Goal: Task Accomplishment & Management: Complete application form

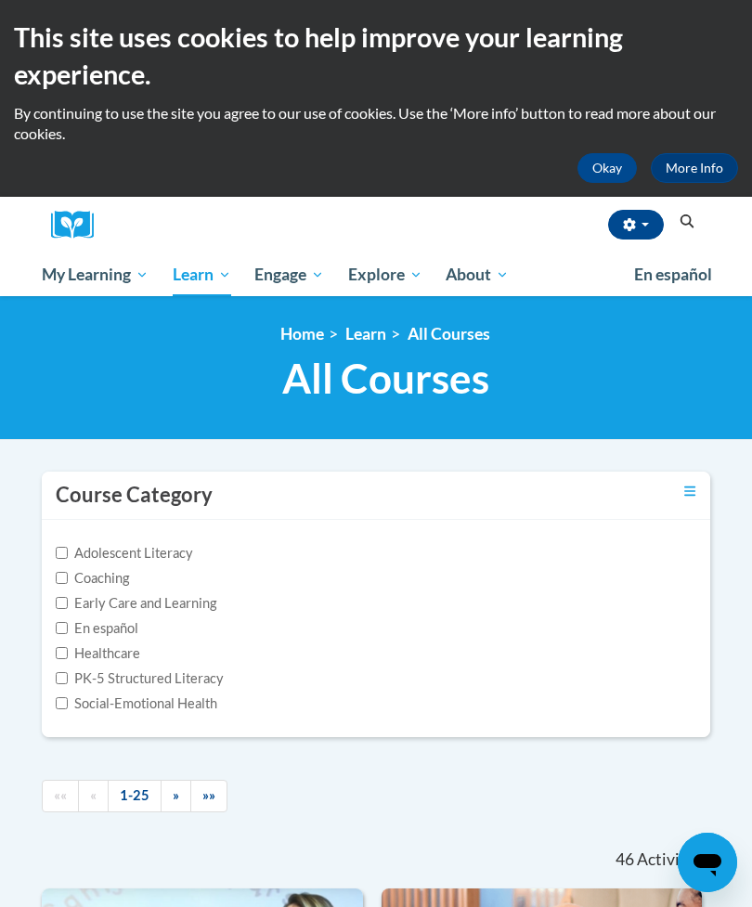
click at [629, 226] on icon "button" at bounding box center [629, 224] width 13 height 13
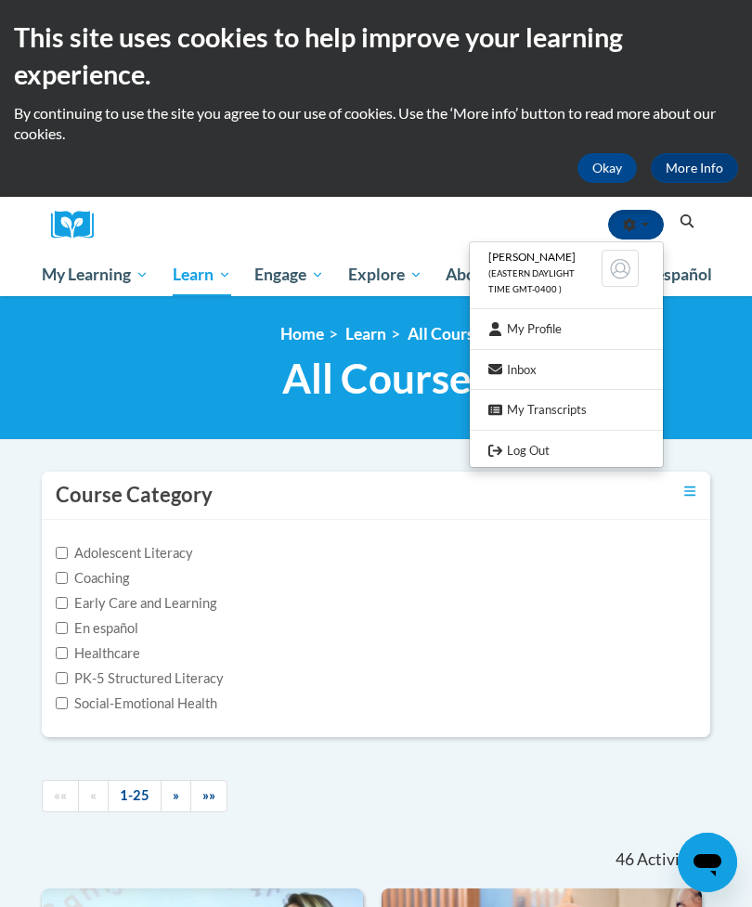
click at [539, 445] on link "Log Out" at bounding box center [566, 450] width 193 height 23
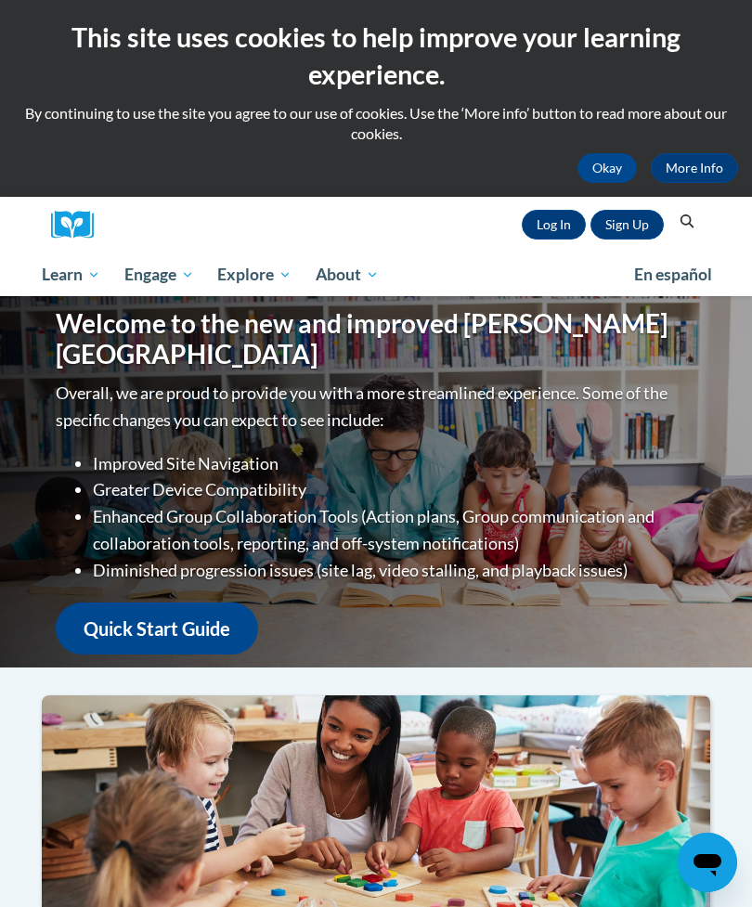
click at [543, 225] on link "Log In" at bounding box center [554, 225] width 64 height 30
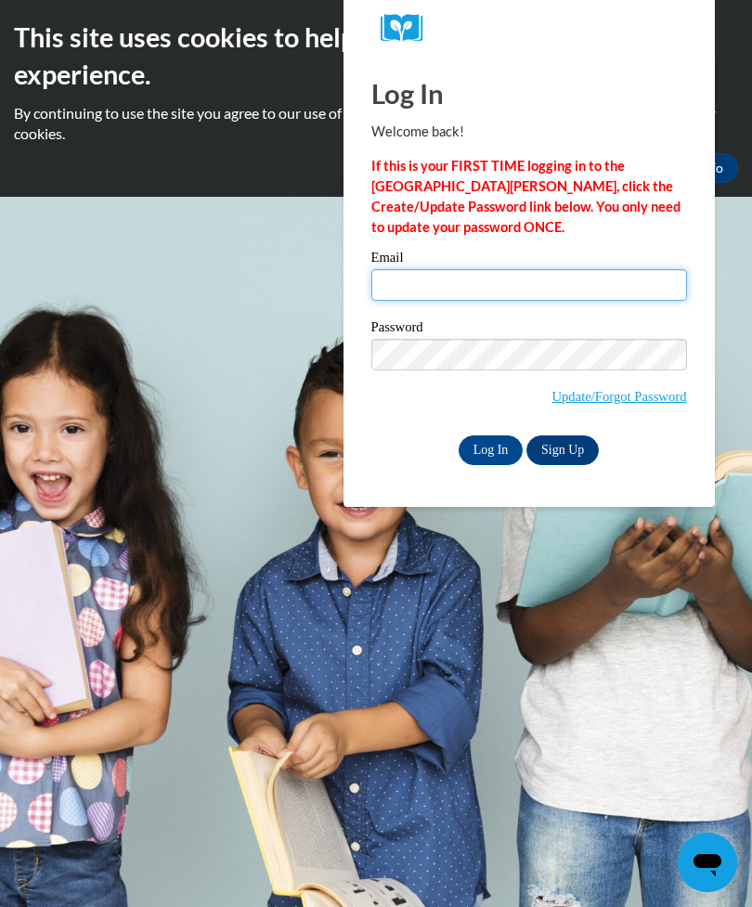
click at [614, 279] on input "Email" at bounding box center [529, 285] width 316 height 32
type input "[EMAIL_ADDRESS][DOMAIN_NAME]"
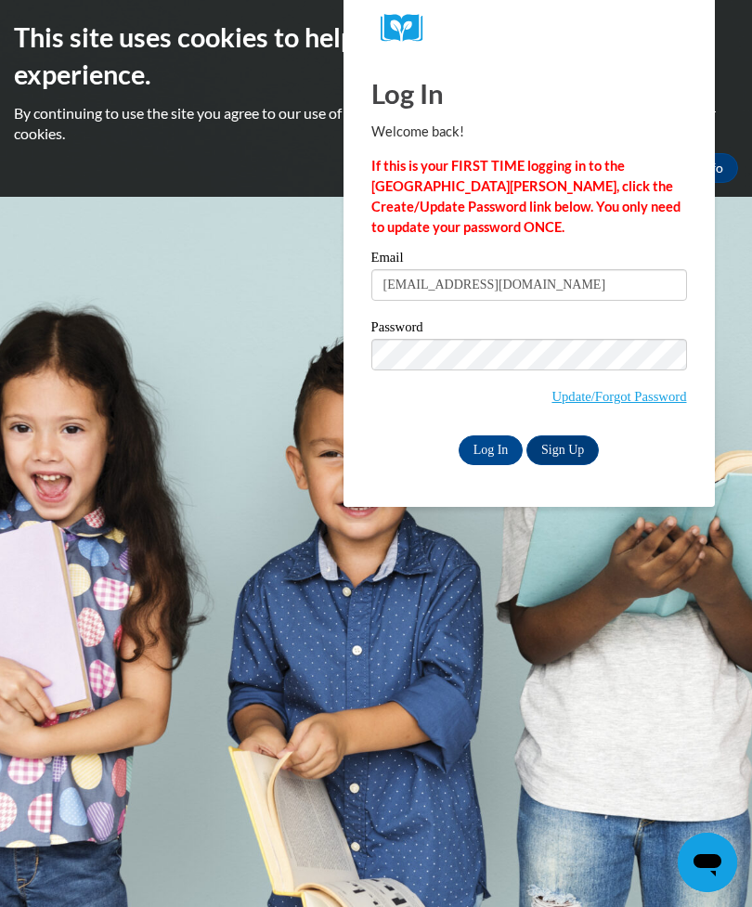
click at [490, 455] on input "Log In" at bounding box center [491, 450] width 65 height 30
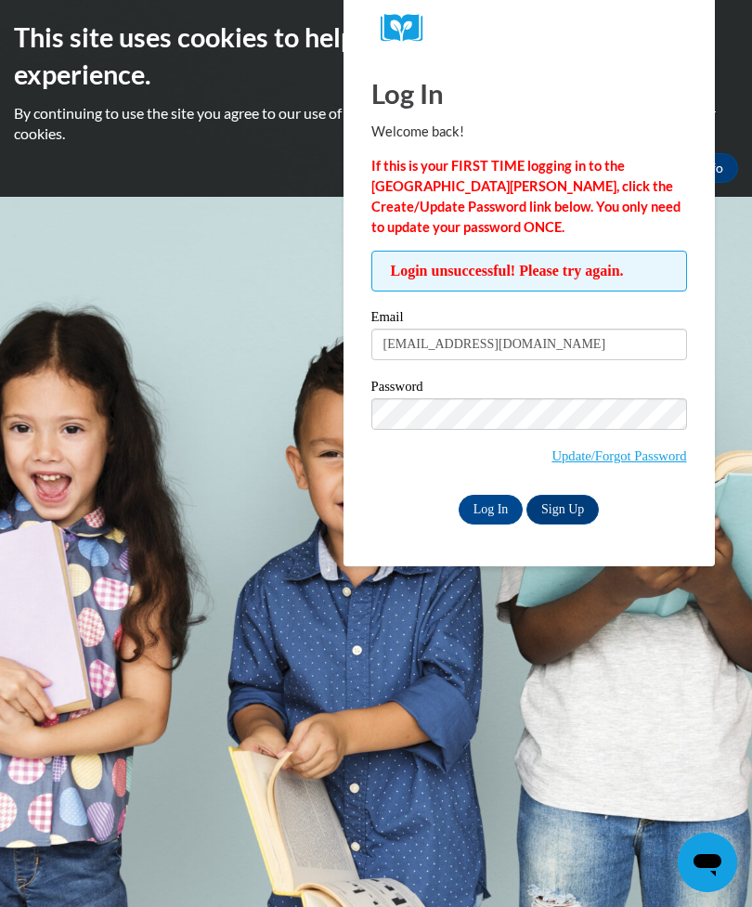
click at [618, 459] on link "Update/Forgot Password" at bounding box center [618, 455] width 135 height 15
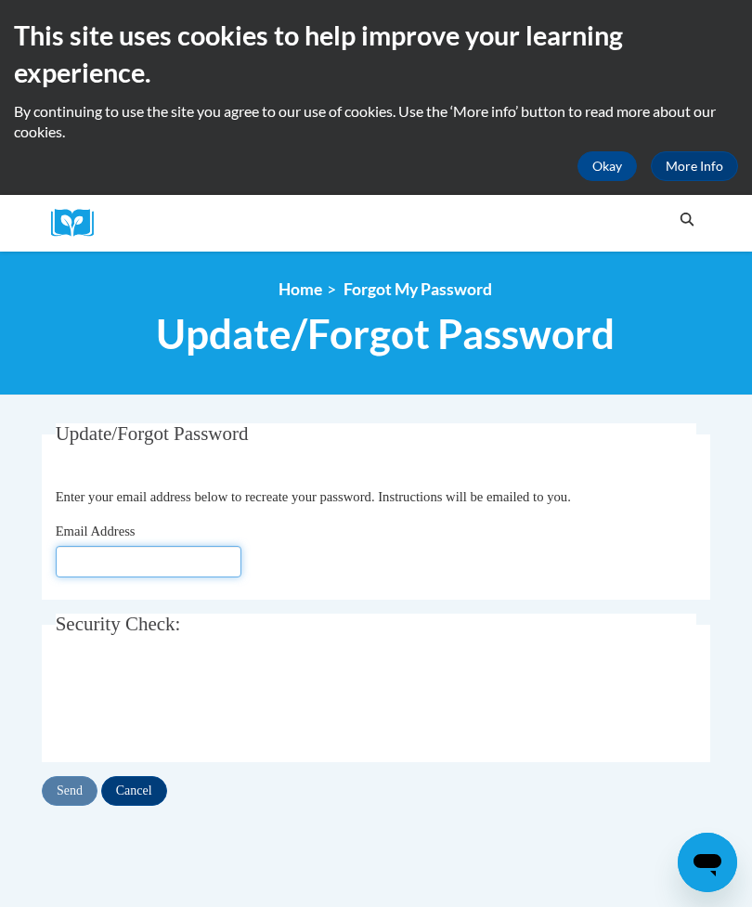
click at [203, 568] on input "Email Address" at bounding box center [149, 562] width 186 height 32
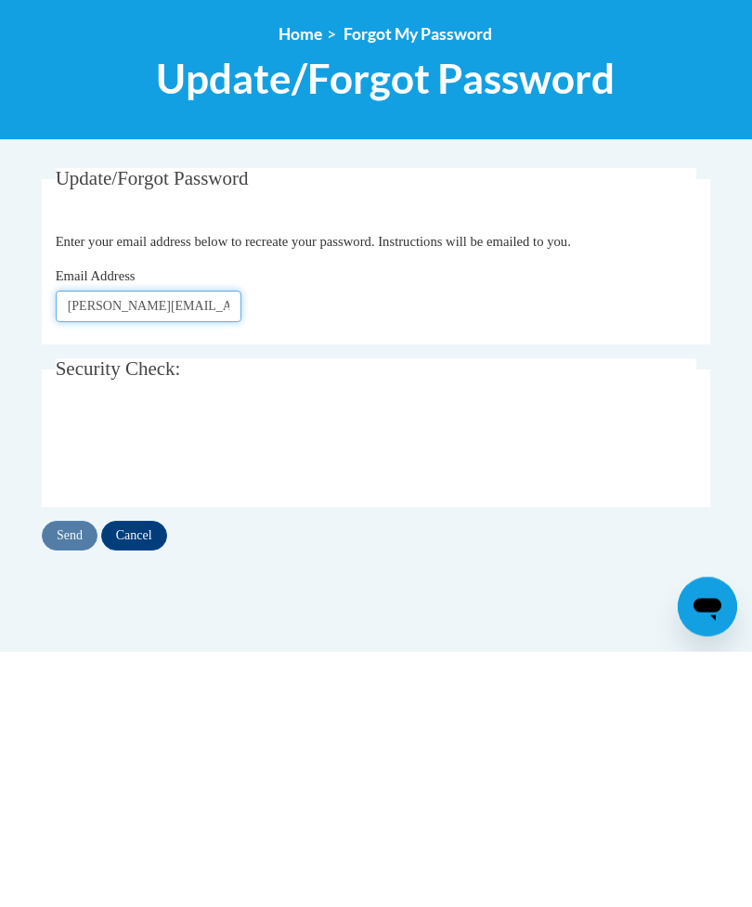
type input "[PERSON_NAME][EMAIL_ADDRESS][DOMAIN_NAME]"
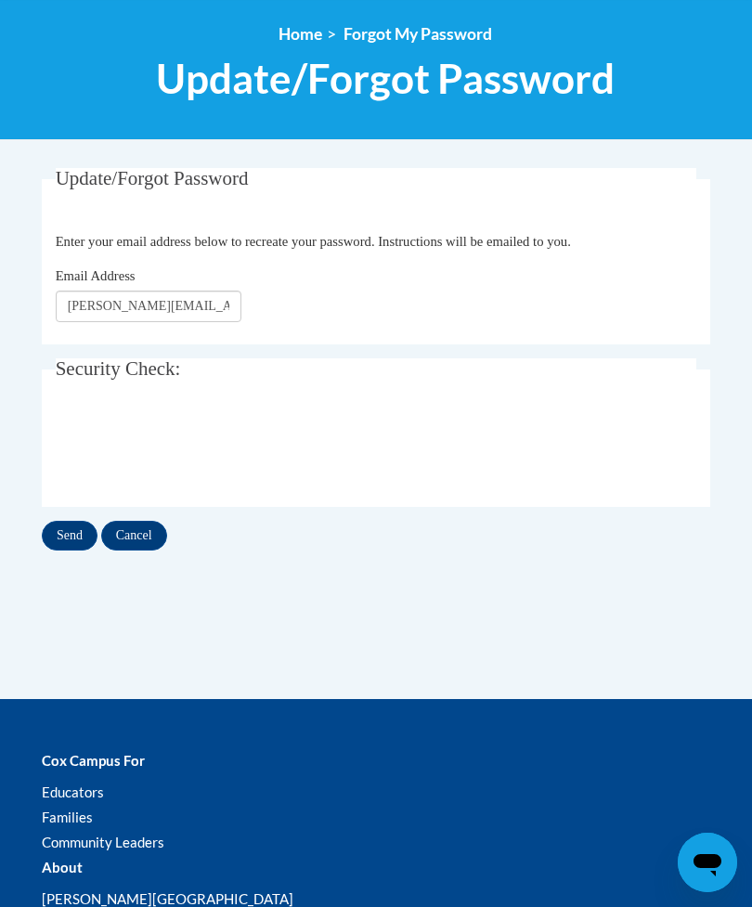
click at [67, 527] on input "Send" at bounding box center [70, 536] width 56 height 30
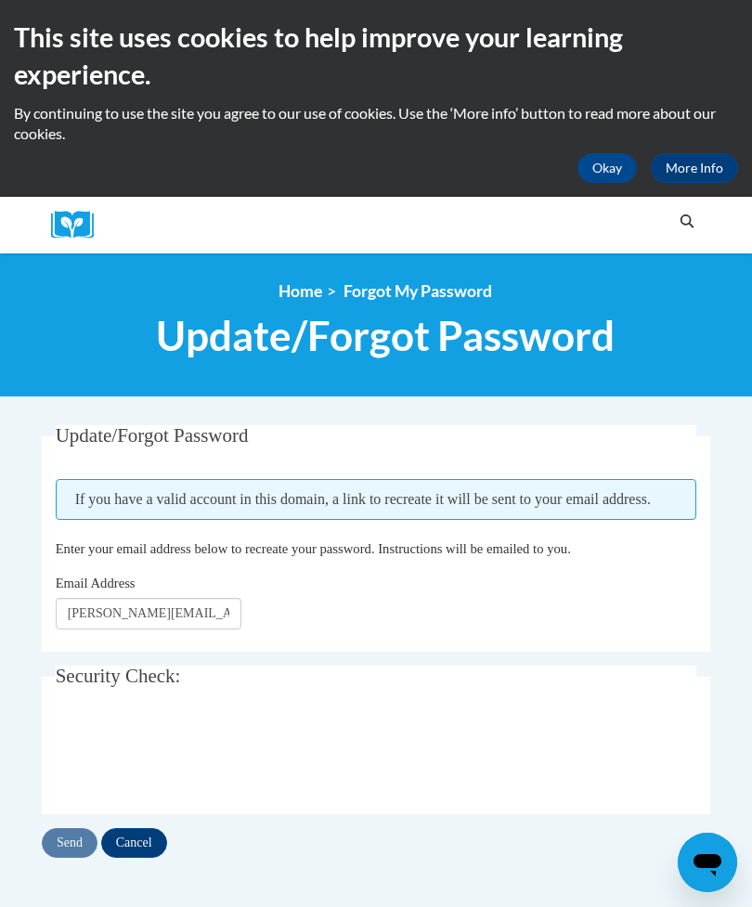
click at [620, 174] on button "Okay" at bounding box center [606, 168] width 59 height 30
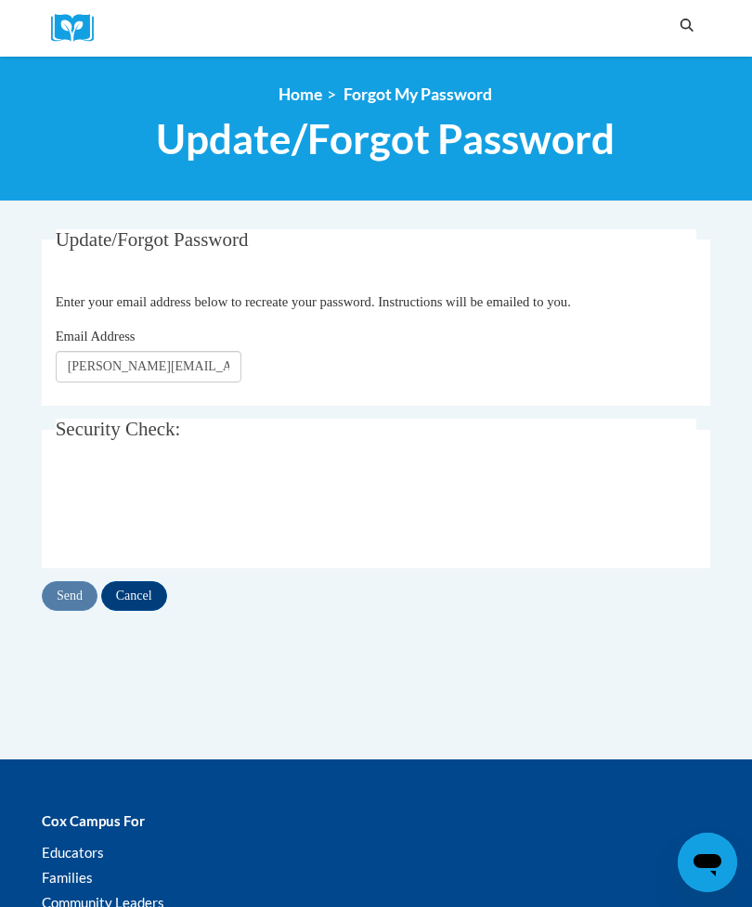
click at [151, 602] on input "Cancel" at bounding box center [134, 596] width 66 height 30
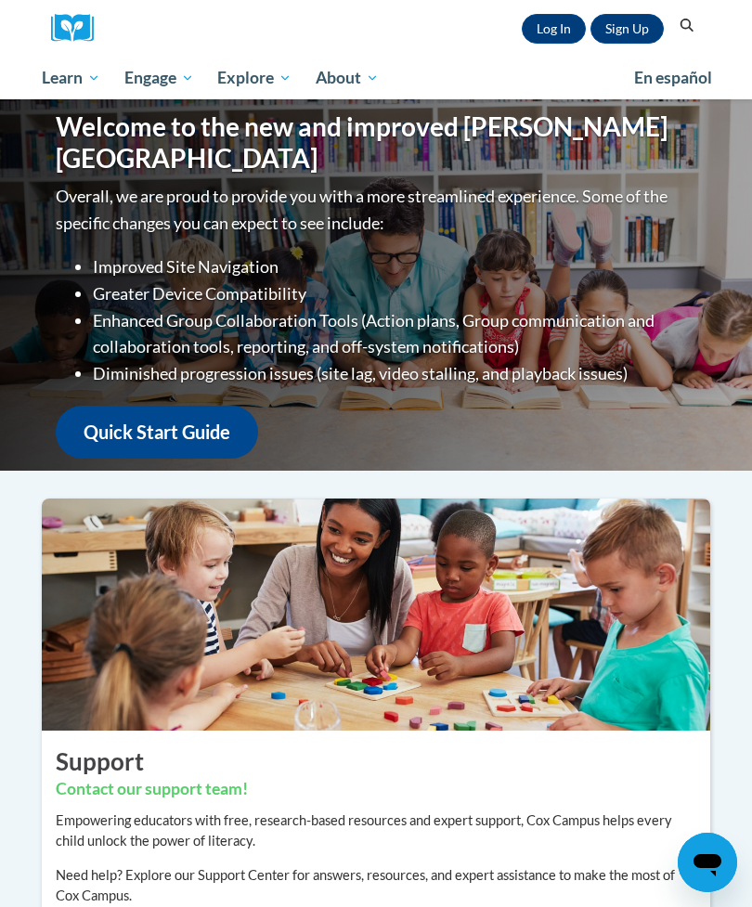
click at [627, 30] on link "Sign Up" at bounding box center [626, 29] width 73 height 30
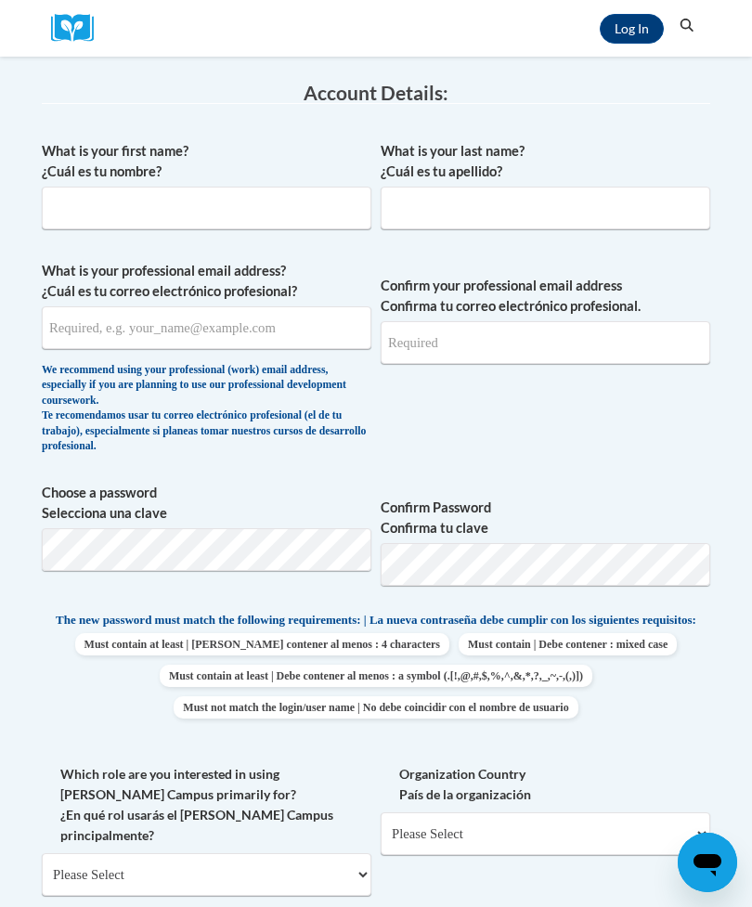
scroll to position [198, 0]
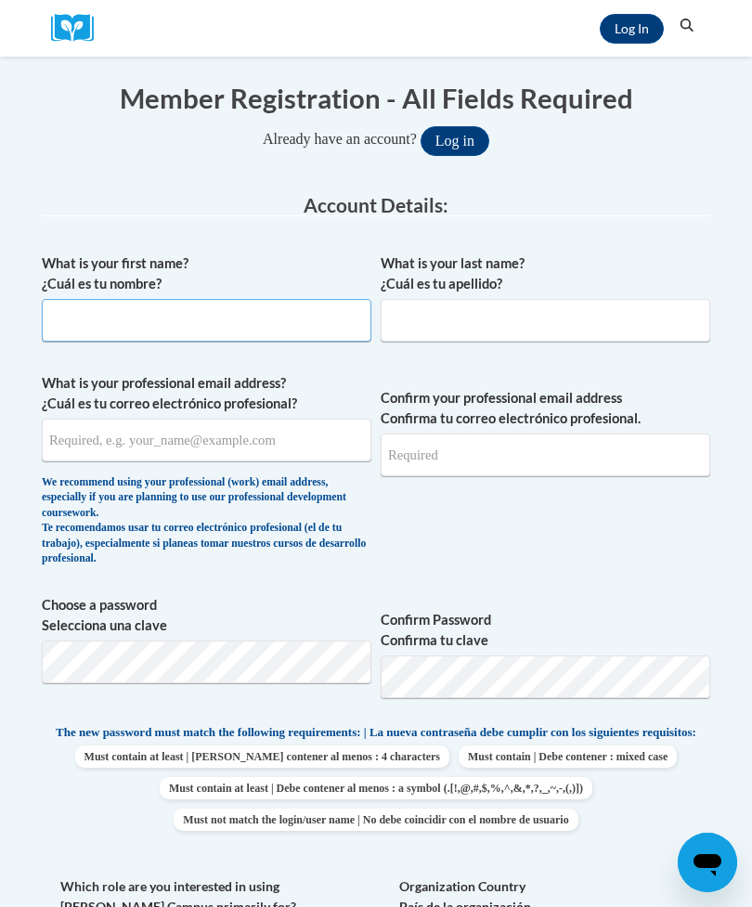
click at [121, 315] on input "What is your first name? ¿Cuál es tu nombre?" at bounding box center [206, 320] width 329 height 43
type input "Stephanie"
click at [584, 321] on input "What is your last name? ¿Cuál es tu apellido?" at bounding box center [545, 320] width 329 height 43
type input "D"
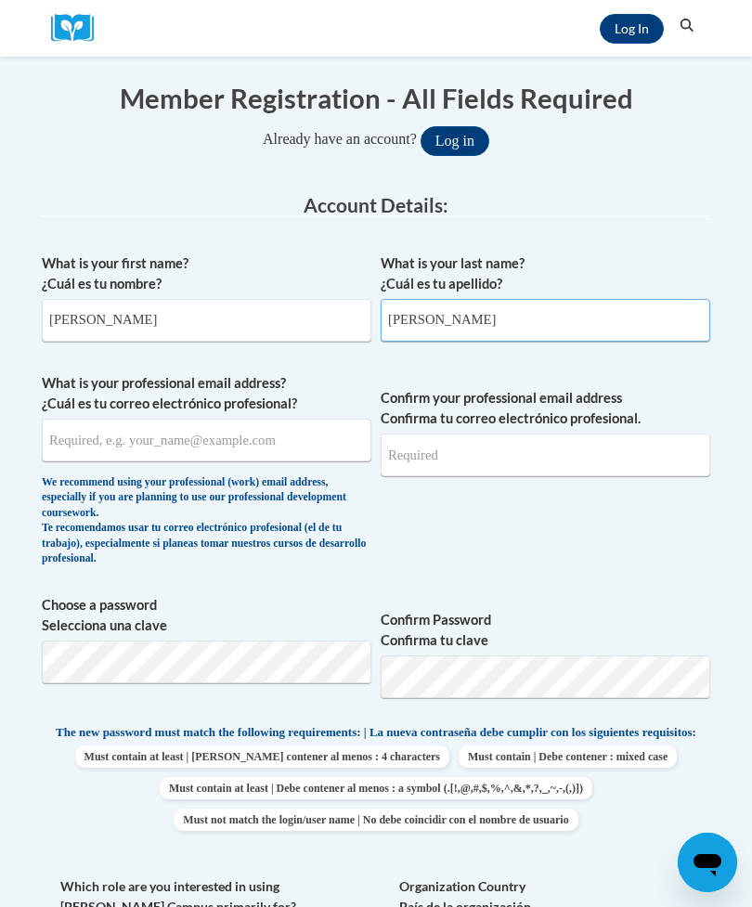
type input "Cottrell"
click at [93, 441] on input "What is your professional email address? ¿Cuál es tu correo electrónico profesi…" at bounding box center [206, 440] width 329 height 43
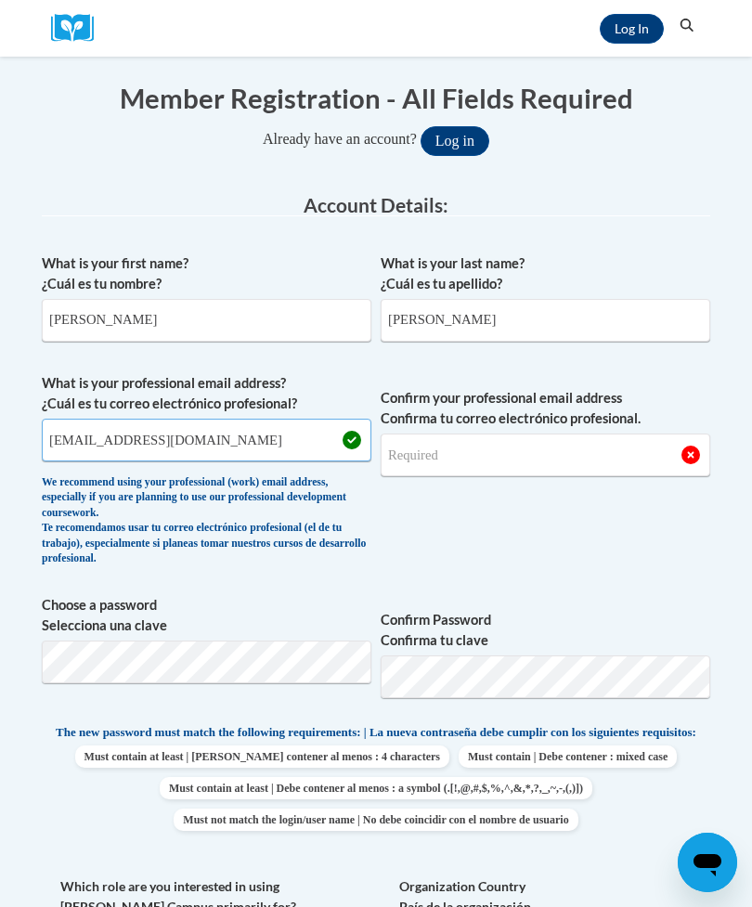
type input "scottrell@hmhosp.org"
click at [599, 450] on input "Confirm your professional email address Confirma tu correo electrónico profesio…" at bounding box center [545, 454] width 329 height 43
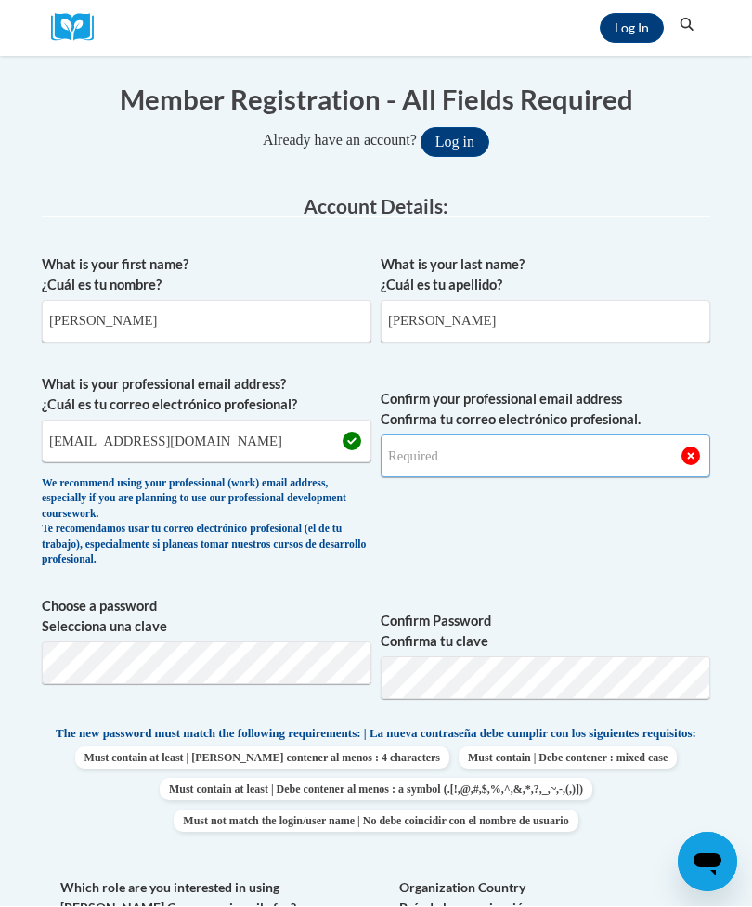
scroll to position [195, 0]
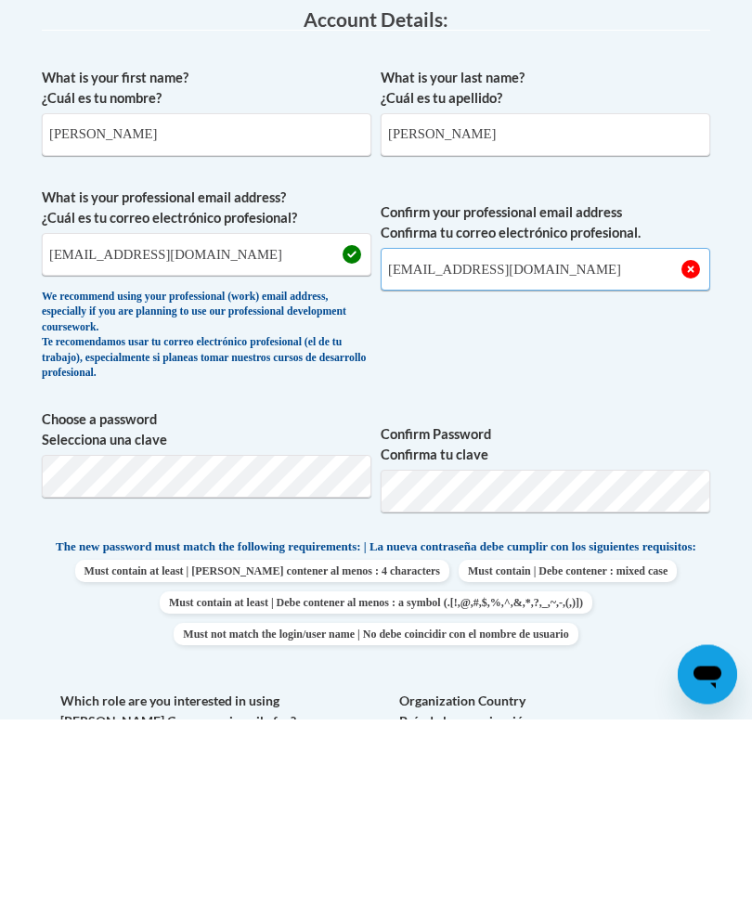
type input "scottrell@hmhosp.org"
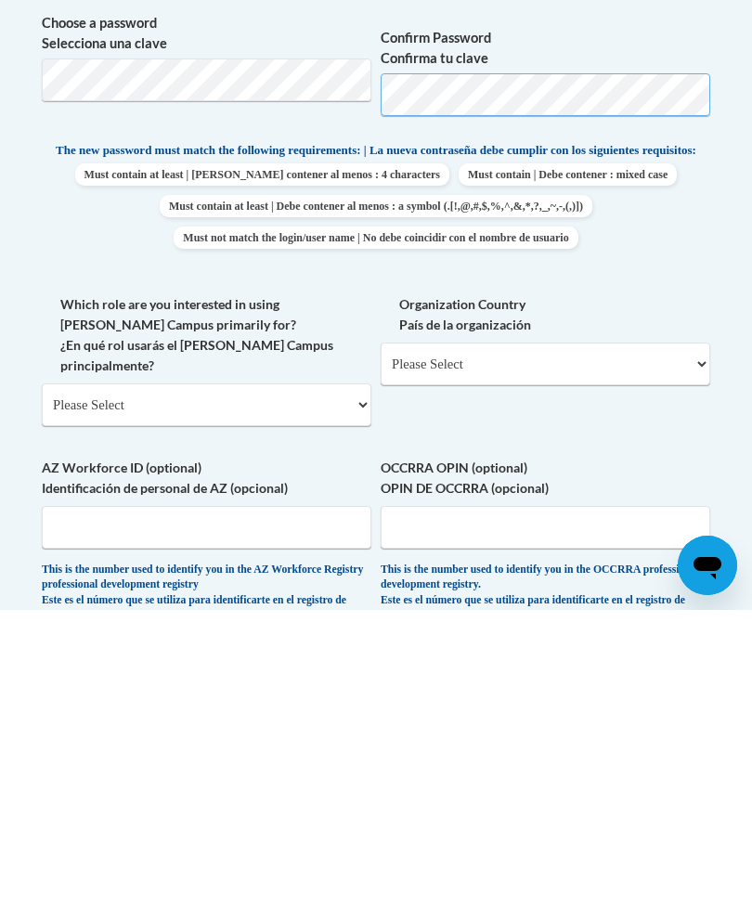
scroll to position [571, 0]
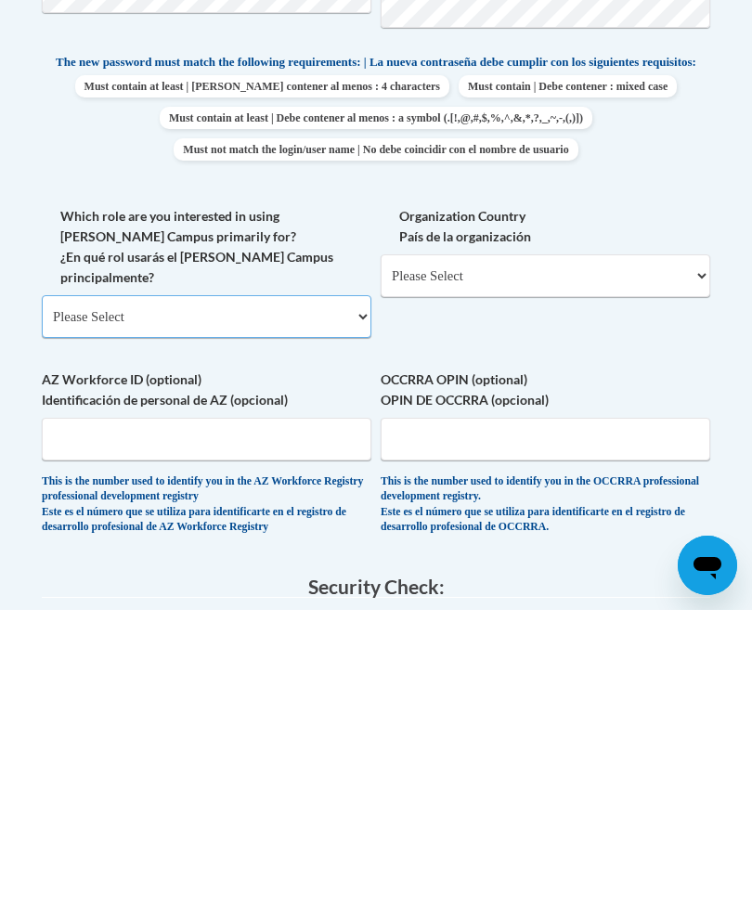
click at [319, 592] on select "Please Select College/University | Colegio/Universidad Community/Nonprofit Part…" at bounding box center [206, 613] width 329 height 43
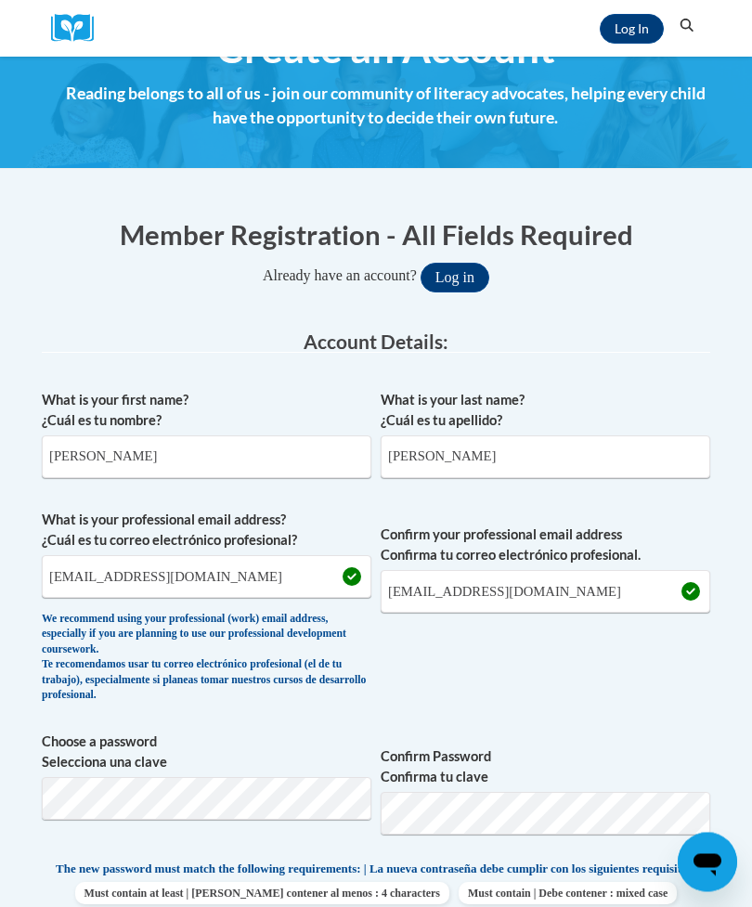
scroll to position [0, 0]
